Goal: Task Accomplishment & Management: Manage account settings

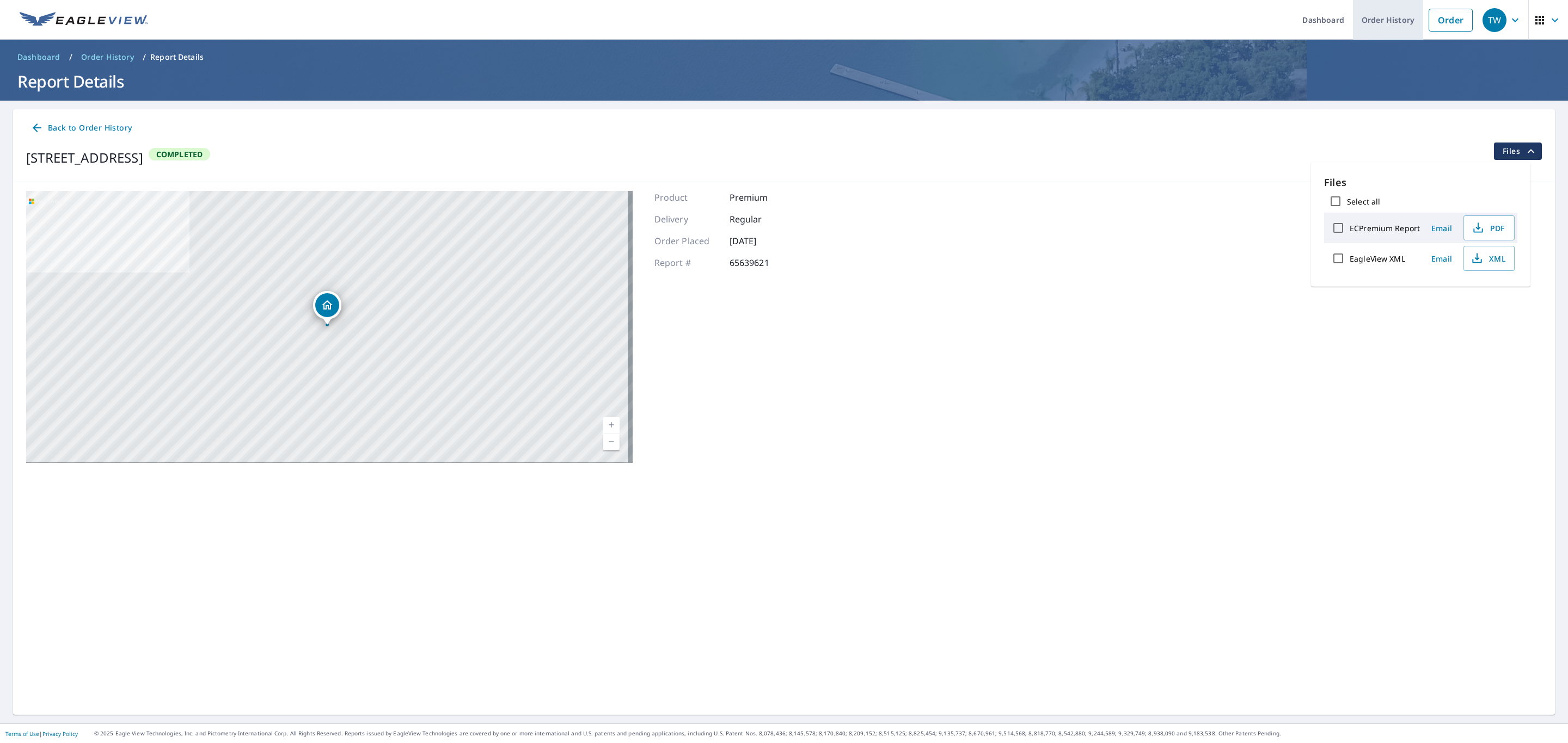
click at [1372, 18] on link "Order History" at bounding box center [1388, 20] width 70 height 40
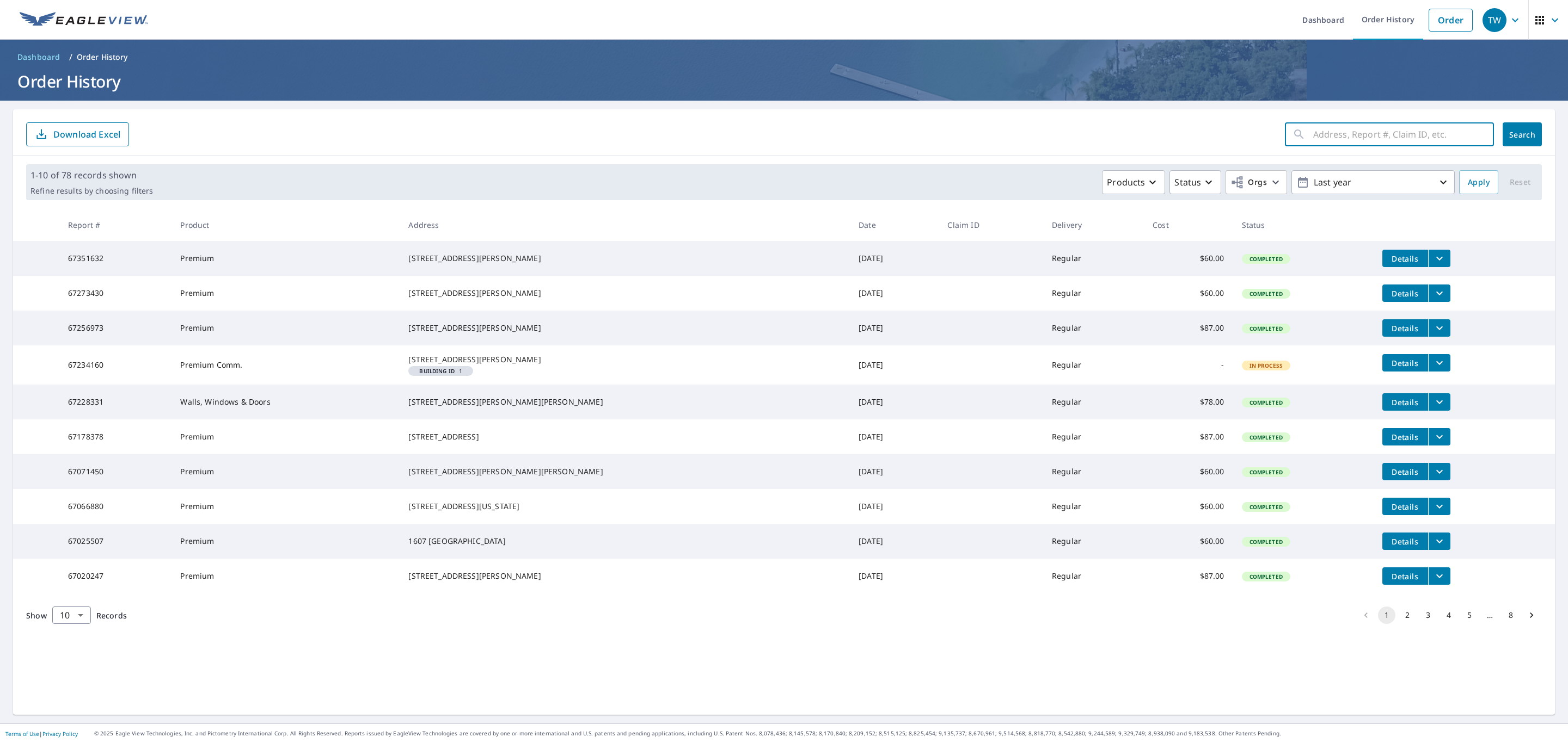
click at [1326, 140] on input "text" at bounding box center [1403, 134] width 181 height 30
paste input "[PERSON_NAME]"
type input "[PERSON_NAME]"
click button "Search" at bounding box center [1522, 134] width 39 height 24
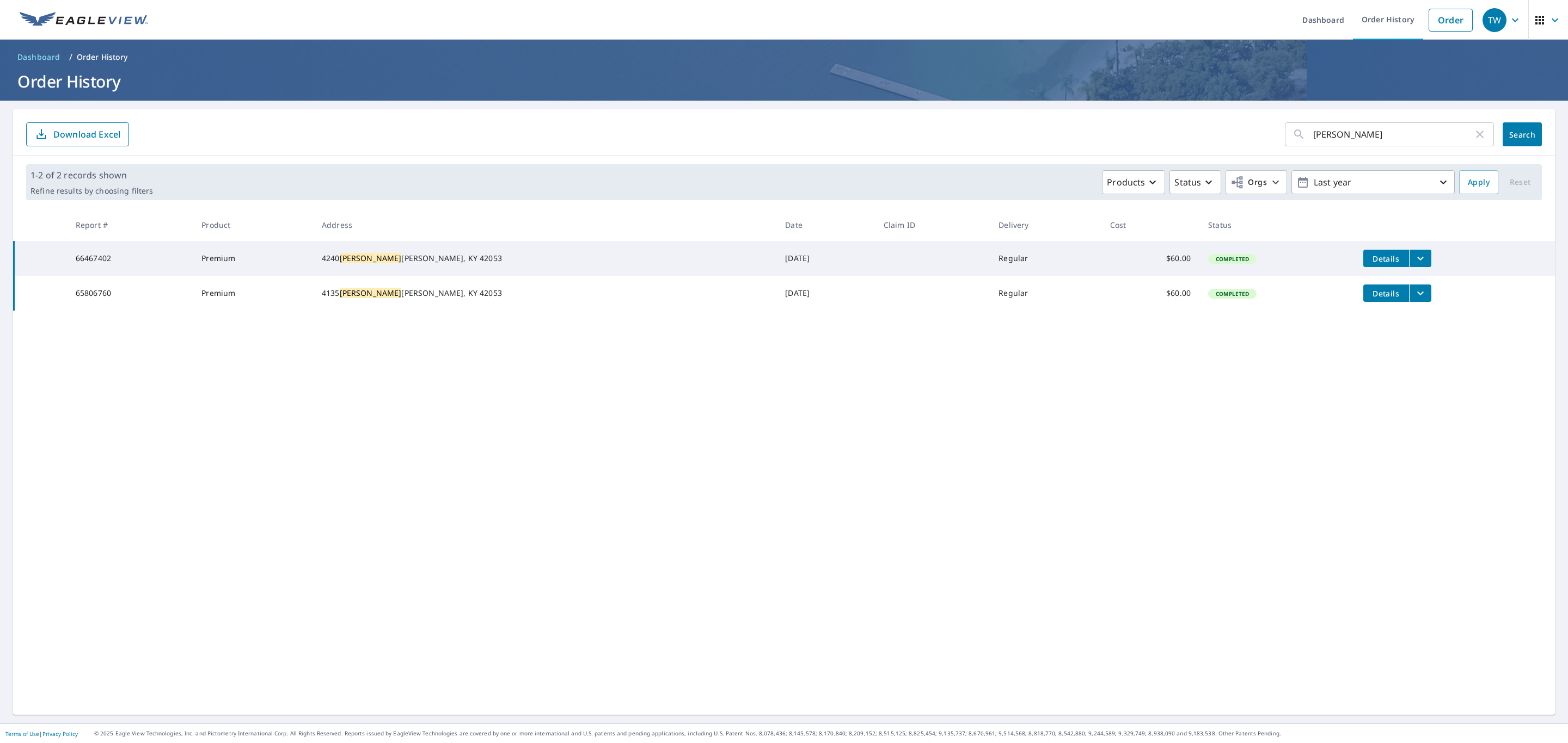
click at [1413, 263] on icon "filesDropdownBtn-66467402" at bounding box center [1420, 258] width 13 height 13
click at [1281, 206] on span "PDF" at bounding box center [1272, 206] width 35 height 13
